Goal: Transaction & Acquisition: Purchase product/service

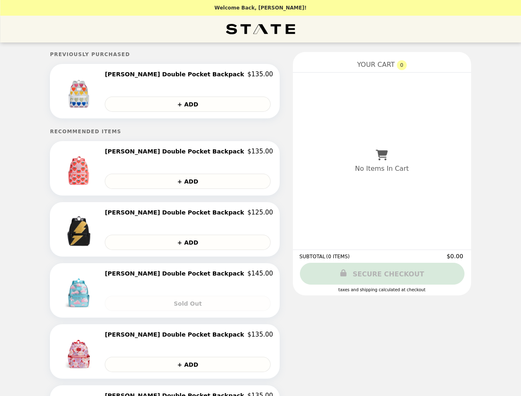
click at [102, 92] on img at bounding box center [79, 91] width 43 height 41
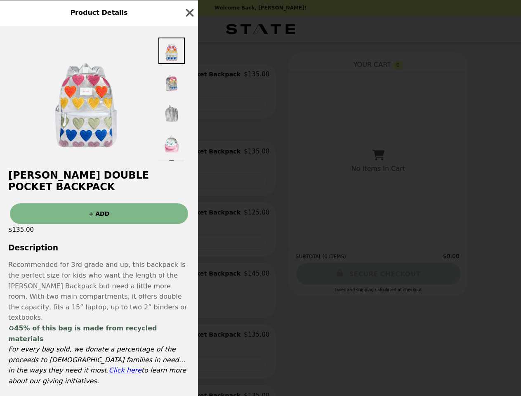
click at [189, 76] on div "Product Details [PERSON_NAME] Double Pocket Backpack + ADD $135.00 Description …" at bounding box center [260, 198] width 521 height 396
click at [189, 105] on div at bounding box center [99, 93] width 198 height 136
click at [112, 159] on img at bounding box center [86, 97] width 124 height 124
click at [189, 154] on div at bounding box center [99, 93] width 198 height 136
click at [189, 183] on div "[PERSON_NAME] Double Pocket Backpack + ADD $135.00 Description Recommended for …" at bounding box center [99, 210] width 198 height 371
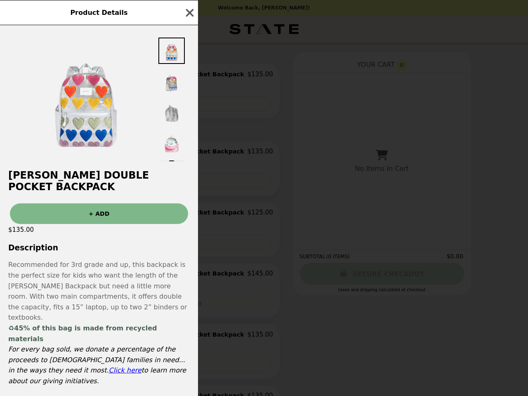
click at [112, 231] on div "$135.00" at bounding box center [99, 230] width 198 height 12
click at [189, 215] on div "+ ADD" at bounding box center [99, 210] width 198 height 27
click at [189, 244] on div "Product Details [PERSON_NAME] Double Pocket Backpack + ADD $135.00 Description …" at bounding box center [264, 198] width 528 height 396
click at [112, 292] on div "Product Details [PERSON_NAME] Double Pocket Backpack + ADD $135.00 Description …" at bounding box center [264, 198] width 528 height 396
